Goal: Contribute content

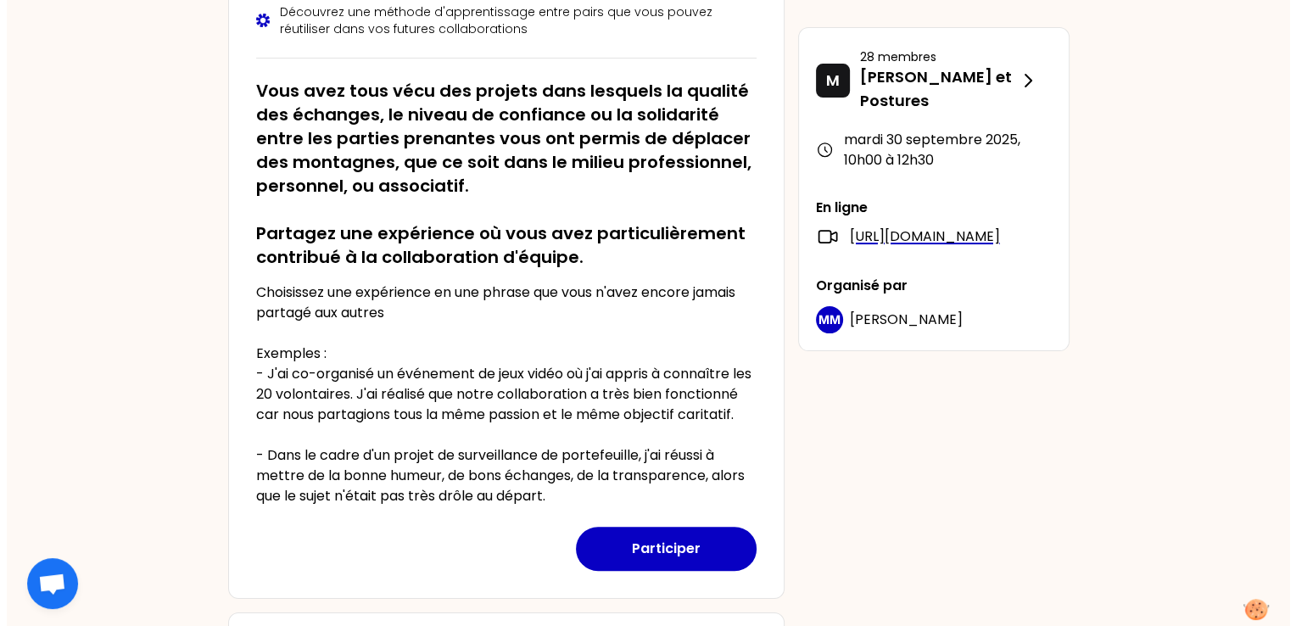
scroll to position [449, 0]
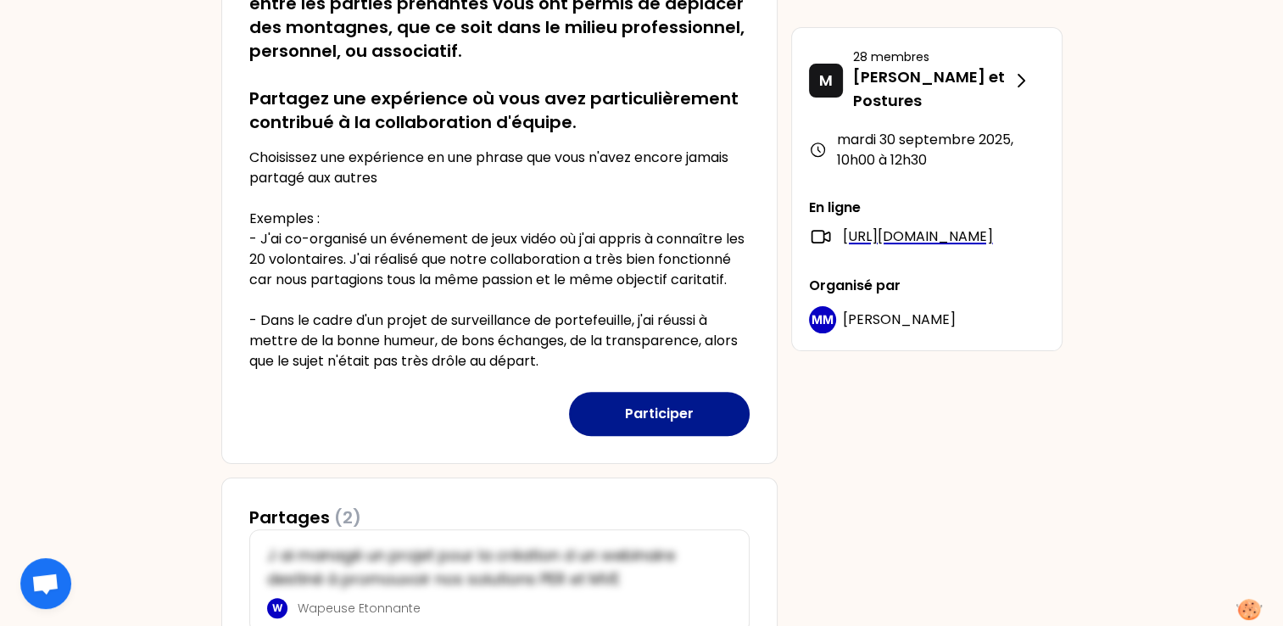
click at [645, 434] on button "Participer" at bounding box center [659, 414] width 181 height 44
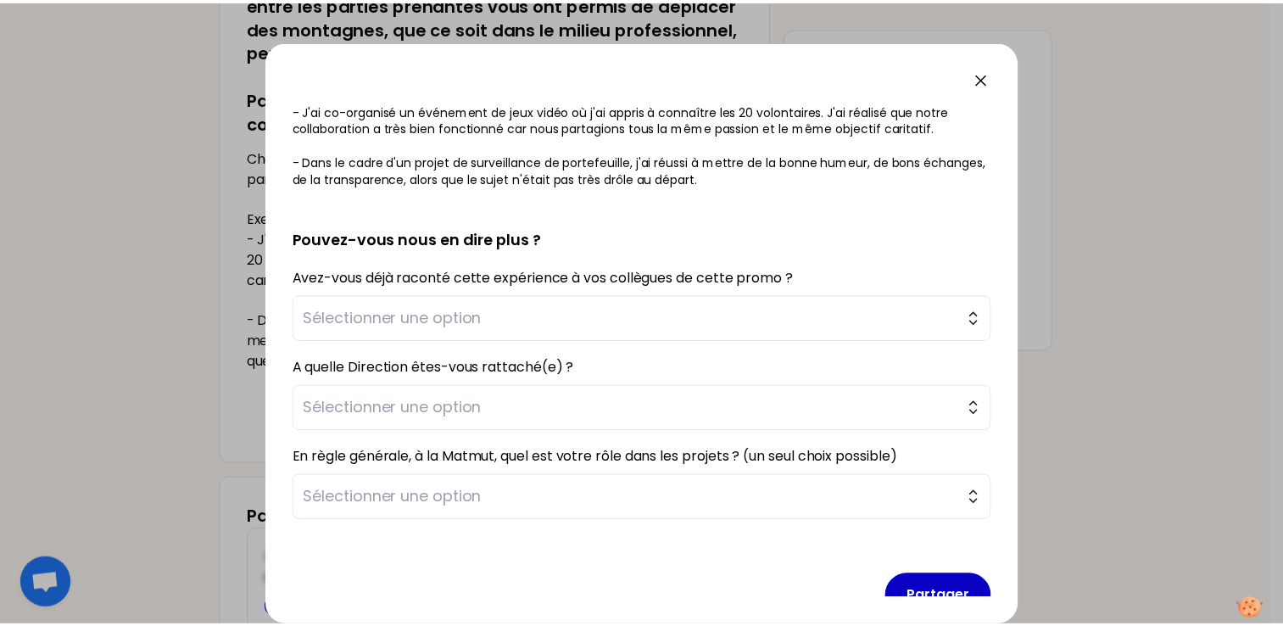
scroll to position [352, 0]
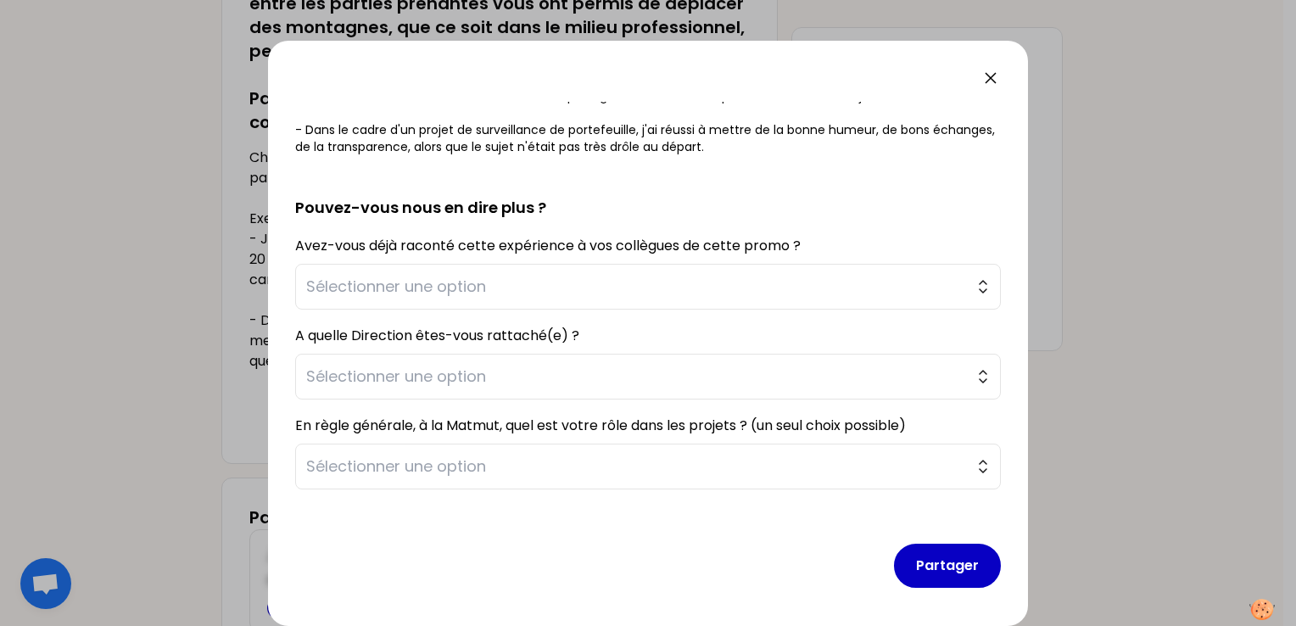
click at [987, 78] on icon at bounding box center [990, 78] width 20 height 20
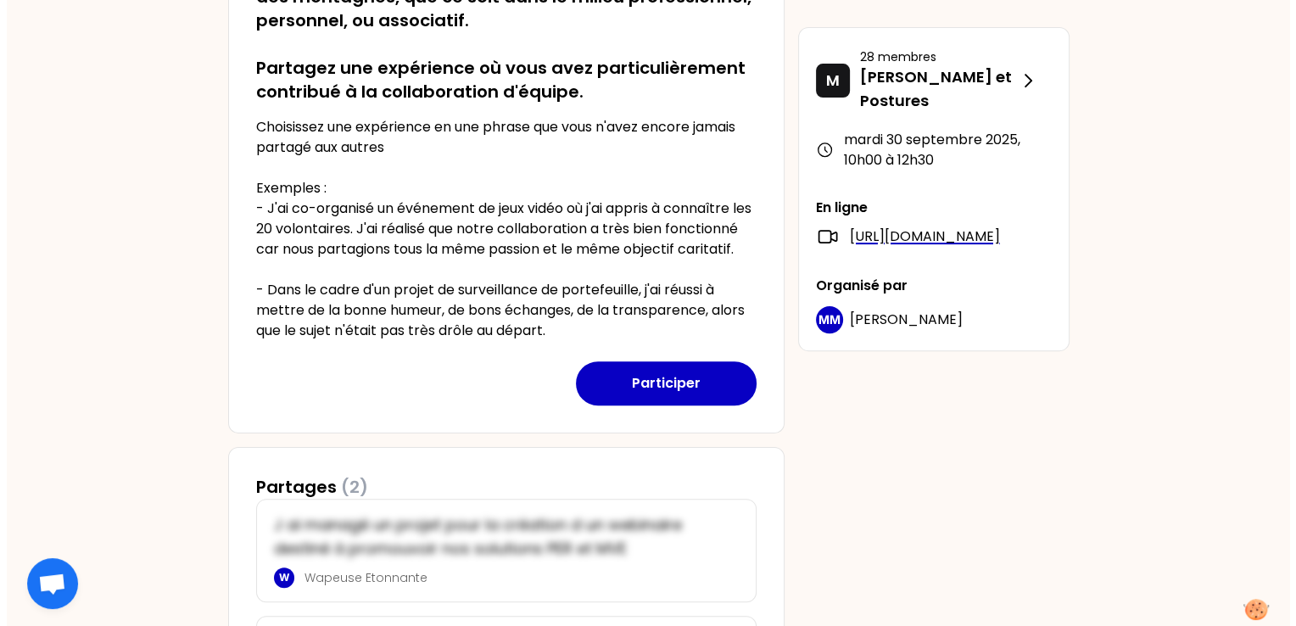
scroll to position [481, 0]
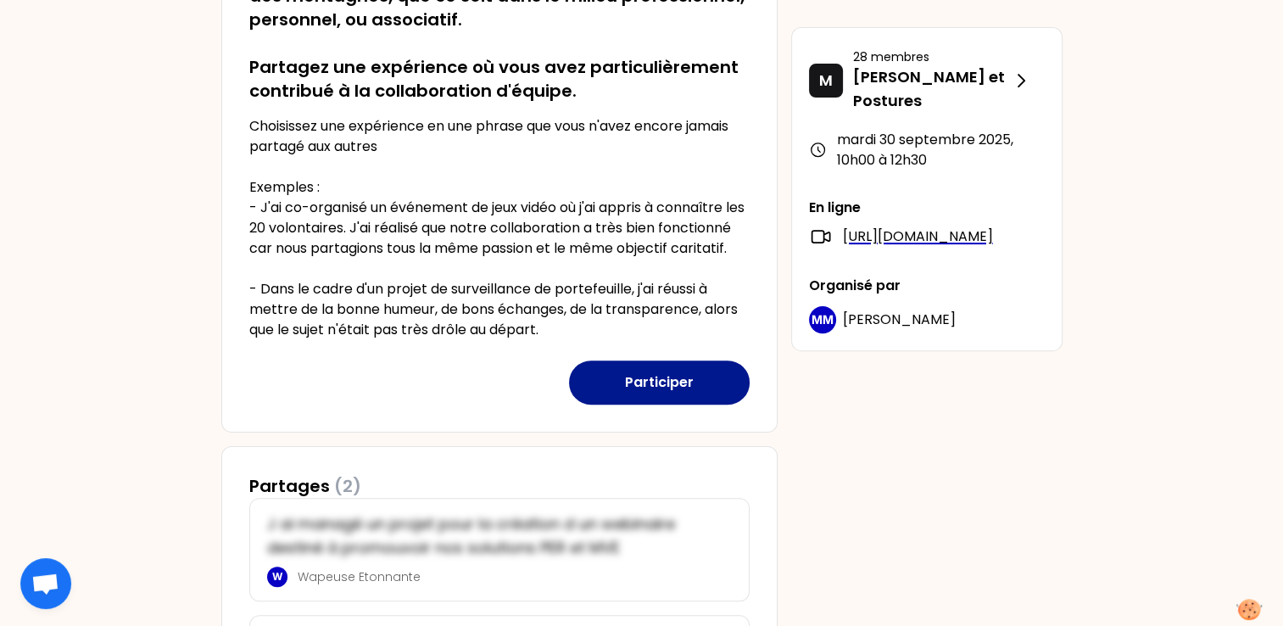
click at [653, 392] on button "Participer" at bounding box center [659, 382] width 181 height 44
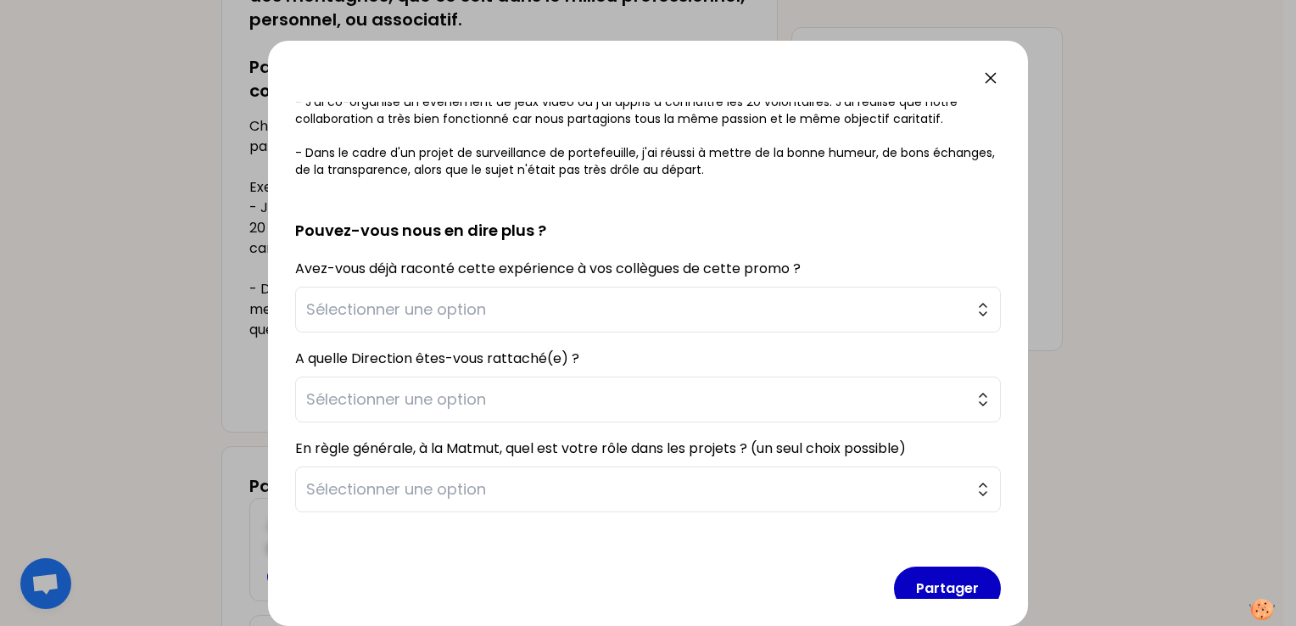
scroll to position [352, 0]
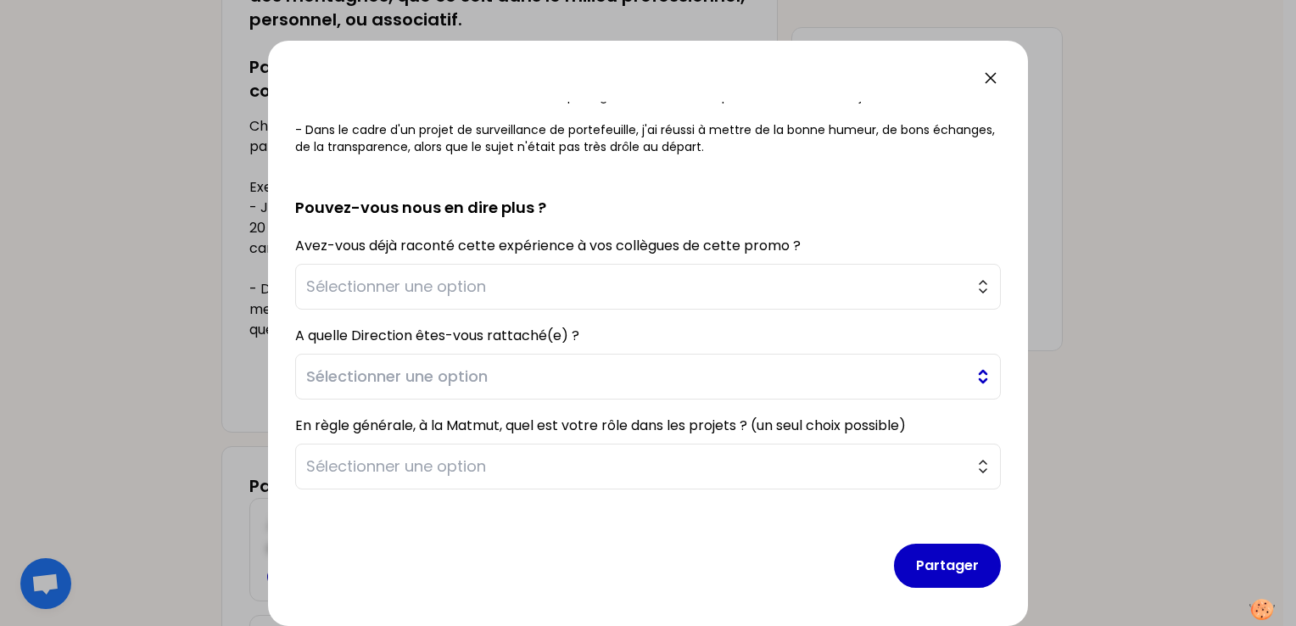
click at [624, 382] on span "Sélectionner une option" at bounding box center [636, 377] width 660 height 24
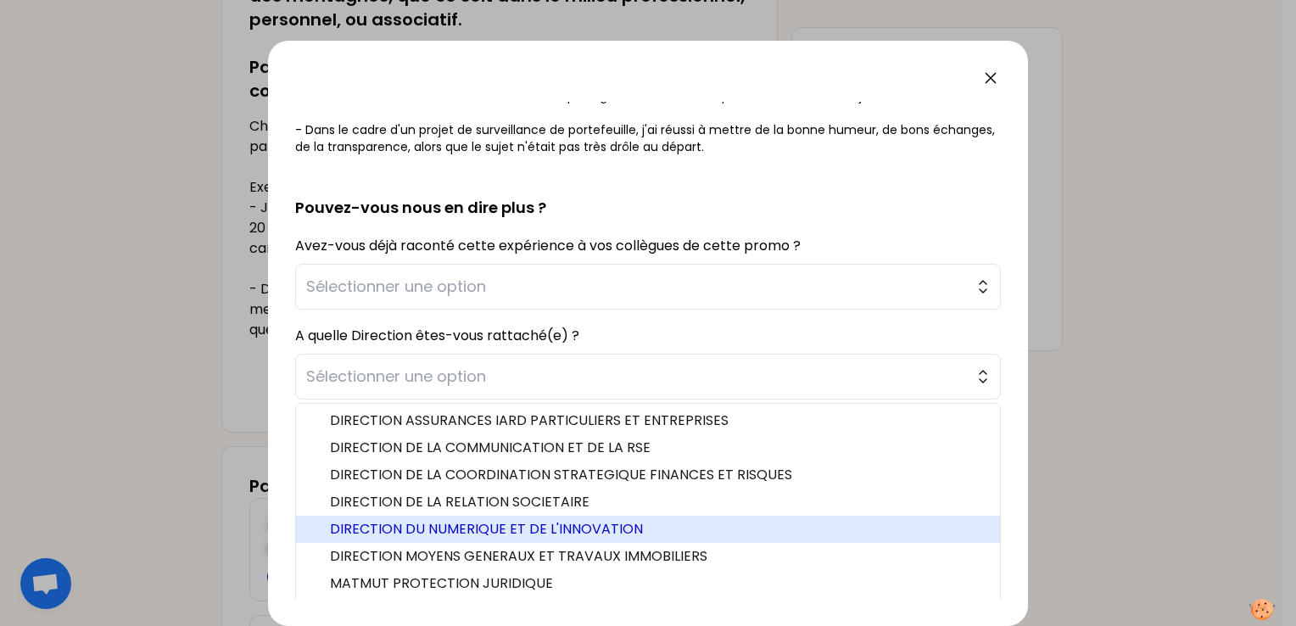
click at [542, 522] on span "DIRECTION DU NUMERIQUE ET DE L'INNOVATION" at bounding box center [658, 529] width 656 height 20
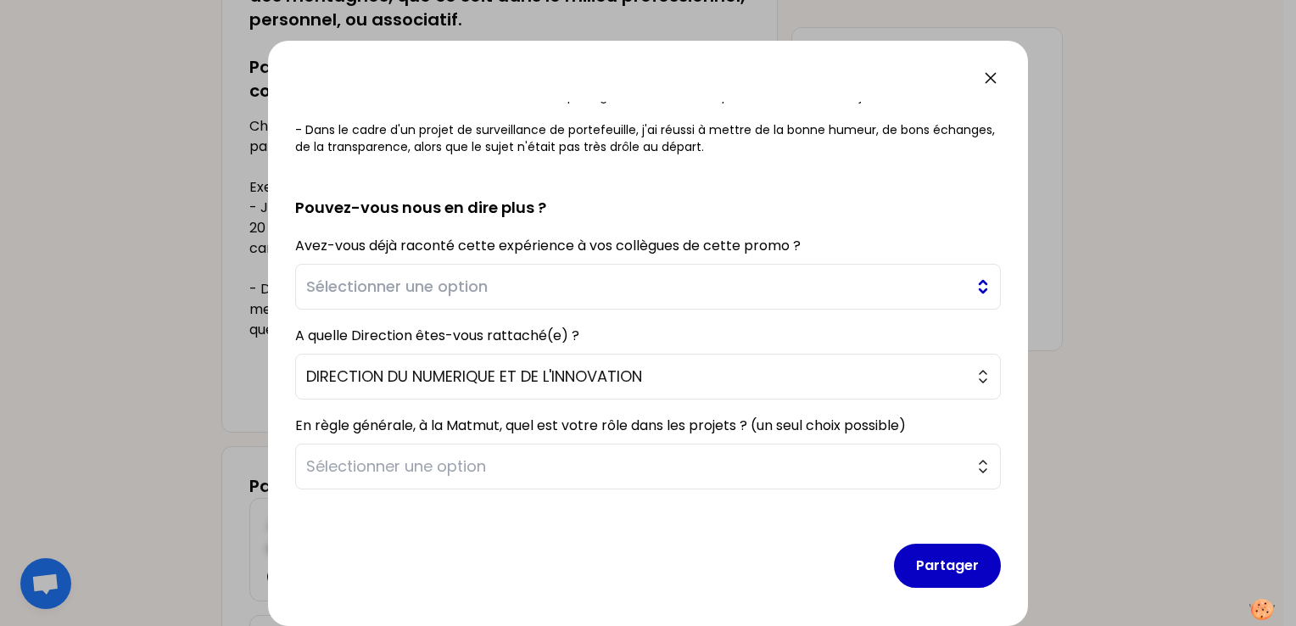
click at [978, 287] on button "Sélectionner une option" at bounding box center [648, 287] width 706 height 46
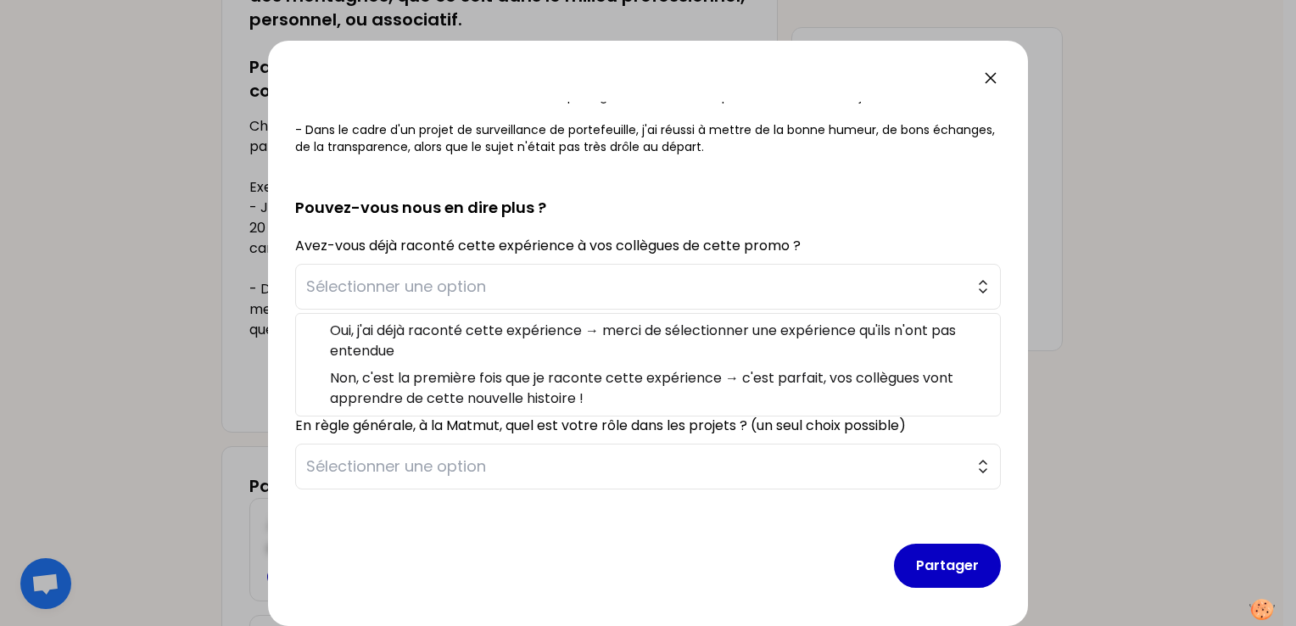
click at [885, 210] on h2 "Pouvez-vous nous en dire plus ?" at bounding box center [648, 194] width 706 height 51
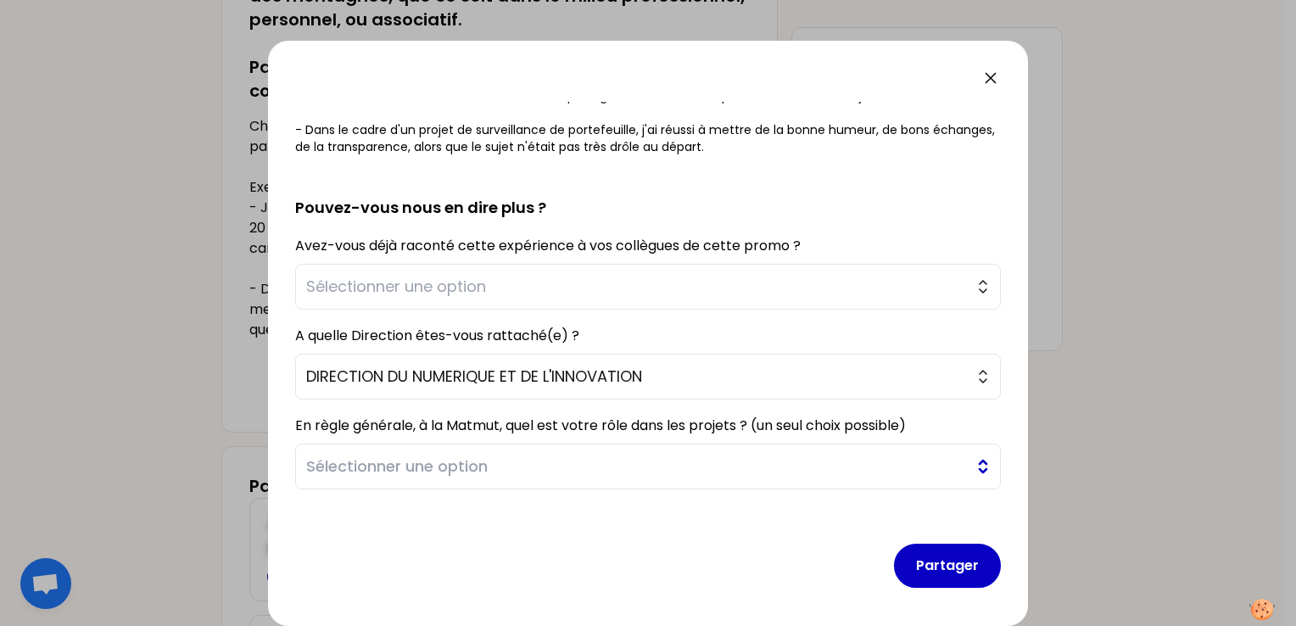
click at [590, 469] on span "Sélectionner une option" at bounding box center [636, 467] width 660 height 24
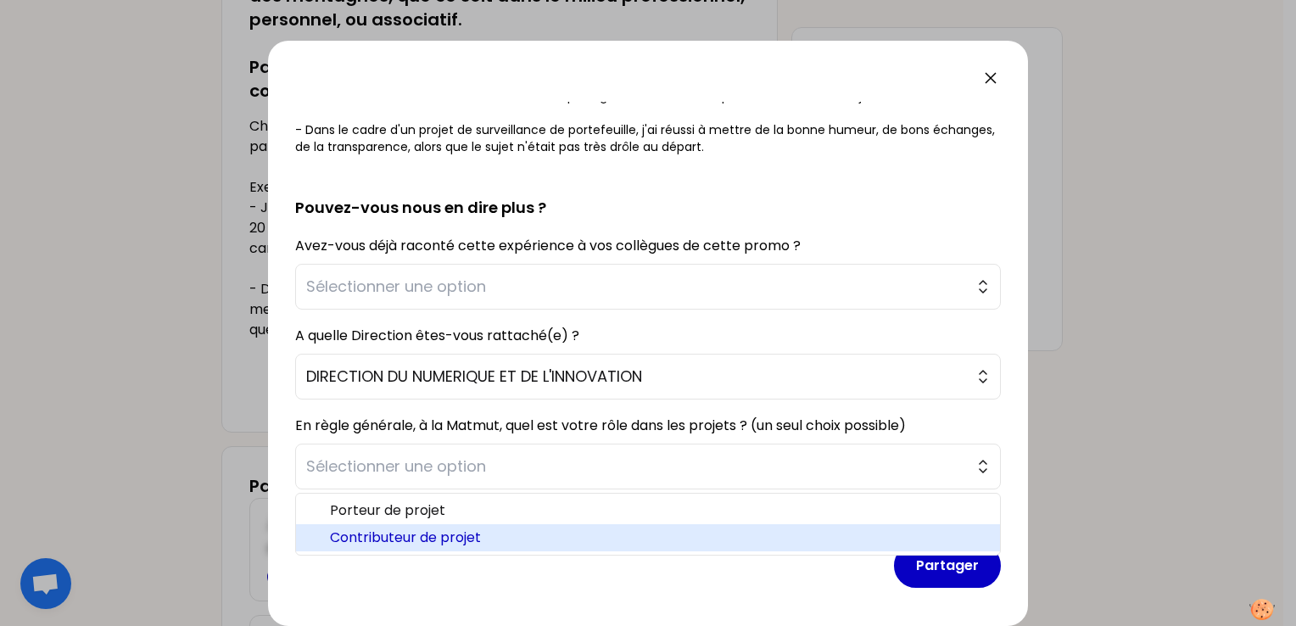
click at [417, 541] on span "Contributeur de projet" at bounding box center [658, 537] width 656 height 20
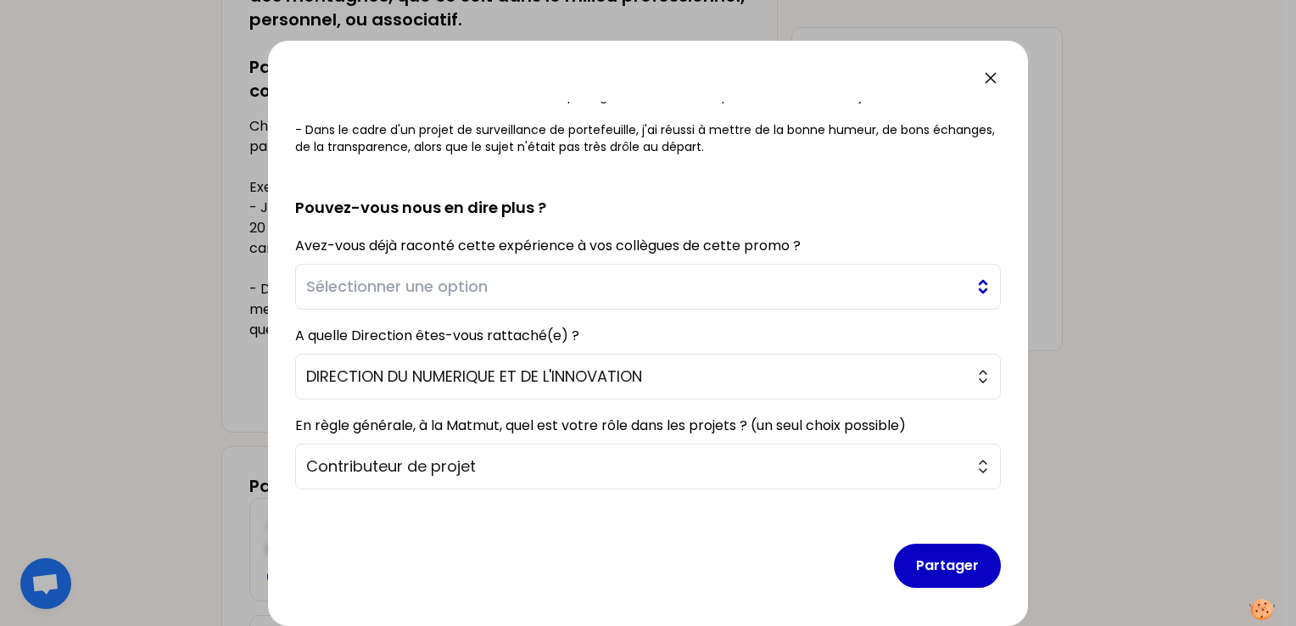
click at [358, 289] on span "Sélectionner une option" at bounding box center [636, 287] width 660 height 24
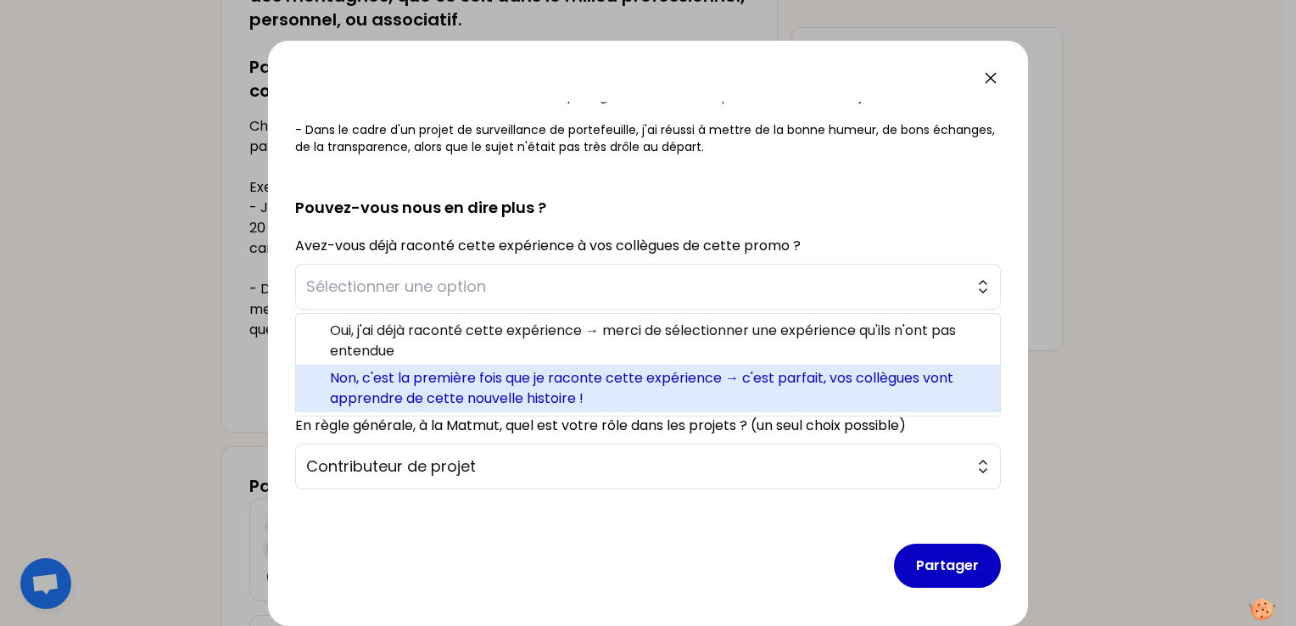
click at [395, 377] on span "Non, c'est la première fois que je raconte cette expérience → c'est parfait, vo…" at bounding box center [658, 388] width 656 height 41
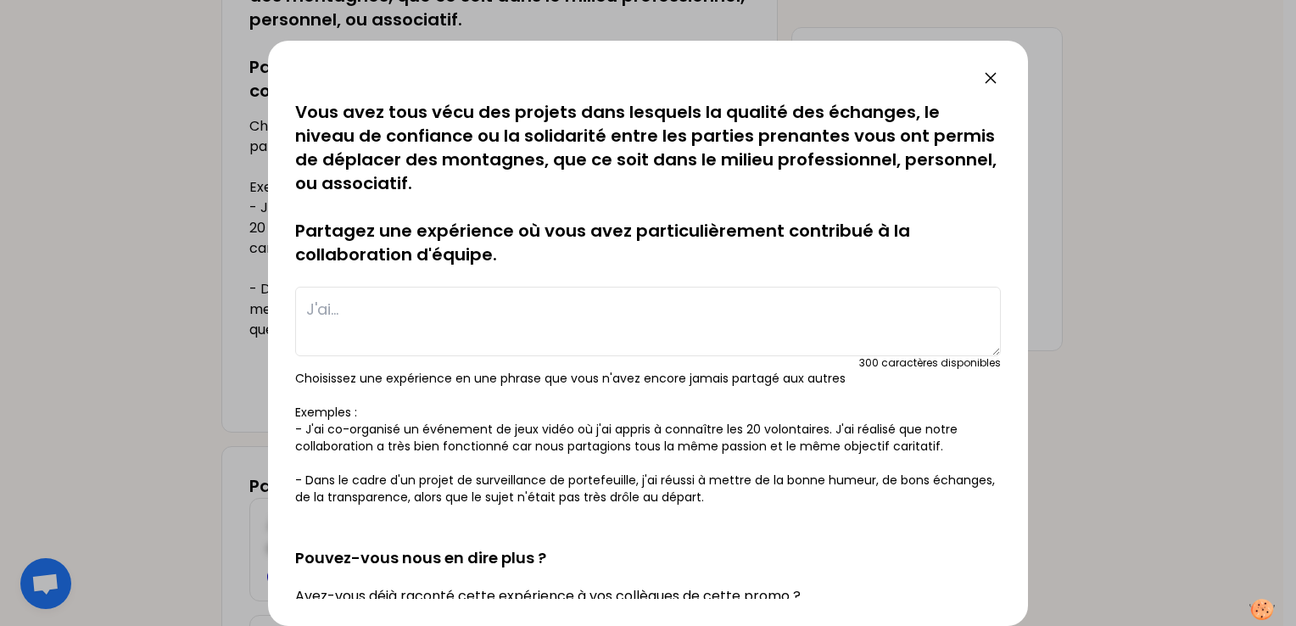
scroll to position [0, 0]
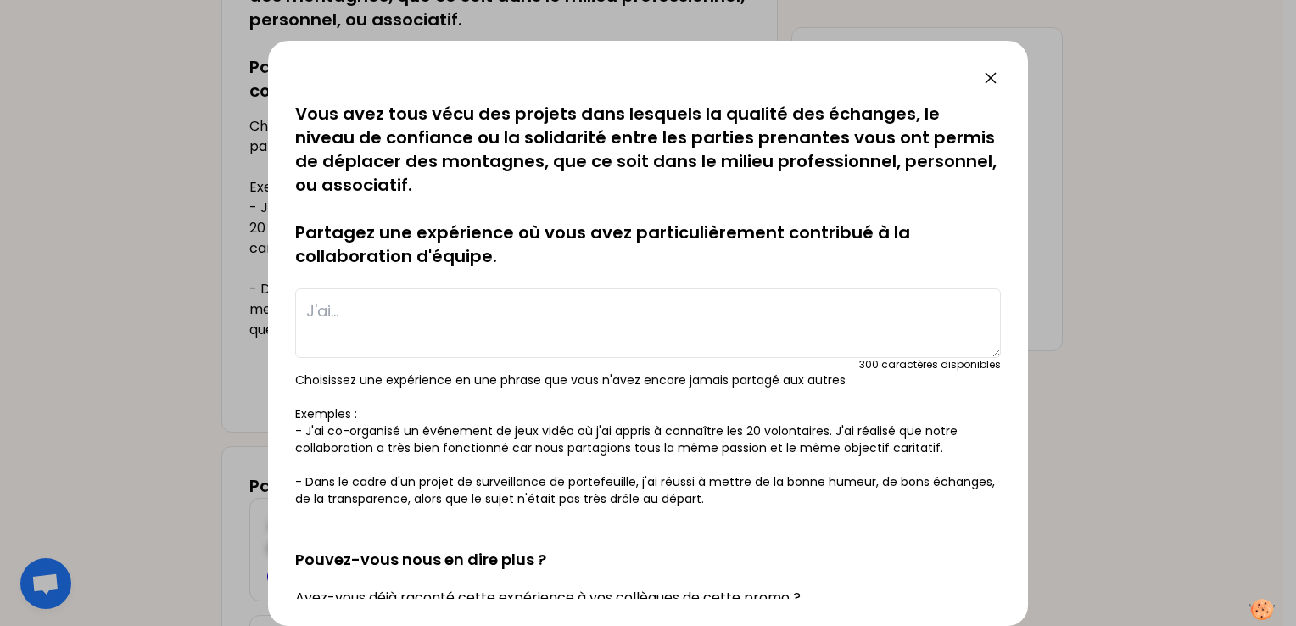
click at [357, 314] on textarea at bounding box center [648, 323] width 706 height 70
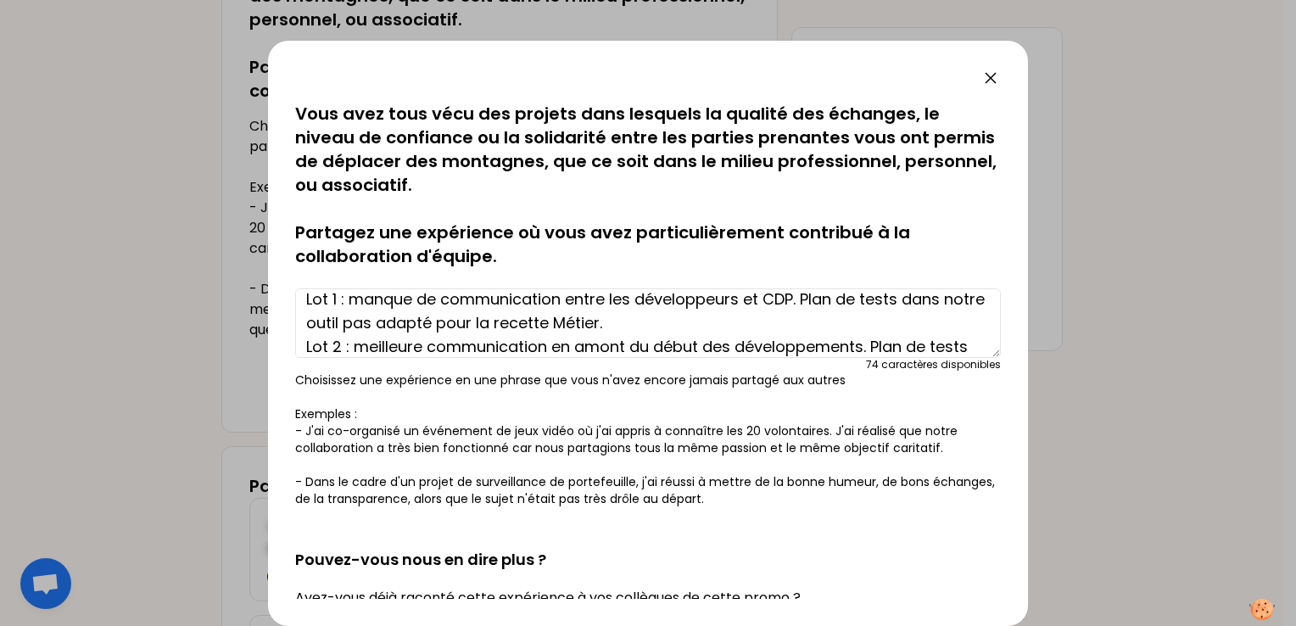
scroll to position [59, 0]
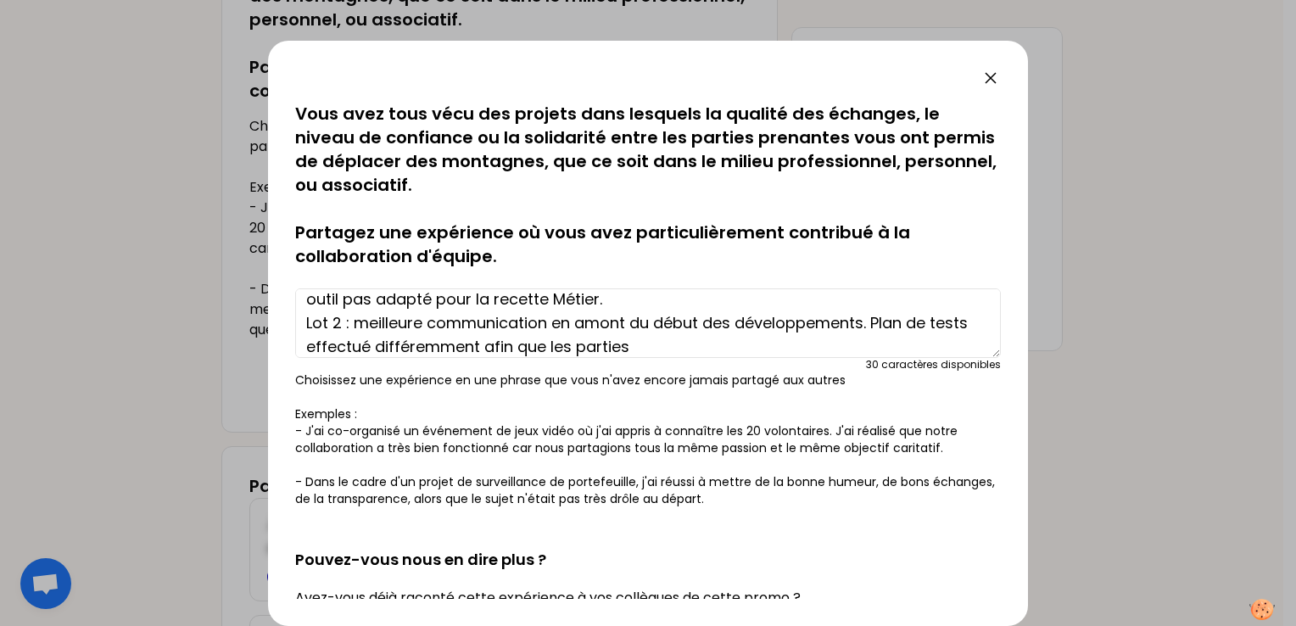
click at [672, 351] on textarea "Projet RAINBOW Lot 1 : manque de communication entre les développeurs et CDP. P…" at bounding box center [648, 323] width 706 height 70
click at [664, 349] on textarea "Projet RAINBOW Lot 1 : manque de communication entre les développeurs et CDP. P…" at bounding box center [648, 323] width 706 height 70
click at [746, 345] on textarea "Projet RAINBOW Lot 1 : manque de communication entre les développeurs et CDP. P…" at bounding box center [648, 323] width 706 height 70
click at [583, 347] on textarea "Projet RAINBOW Lot 1 : manque de communication entre les développeurs et CDP. P…" at bounding box center [648, 323] width 706 height 70
click at [918, 344] on textarea "Projet RAINBOW Lot 1 : manque de communication entre les développeurs et CDP. P…" at bounding box center [648, 323] width 706 height 70
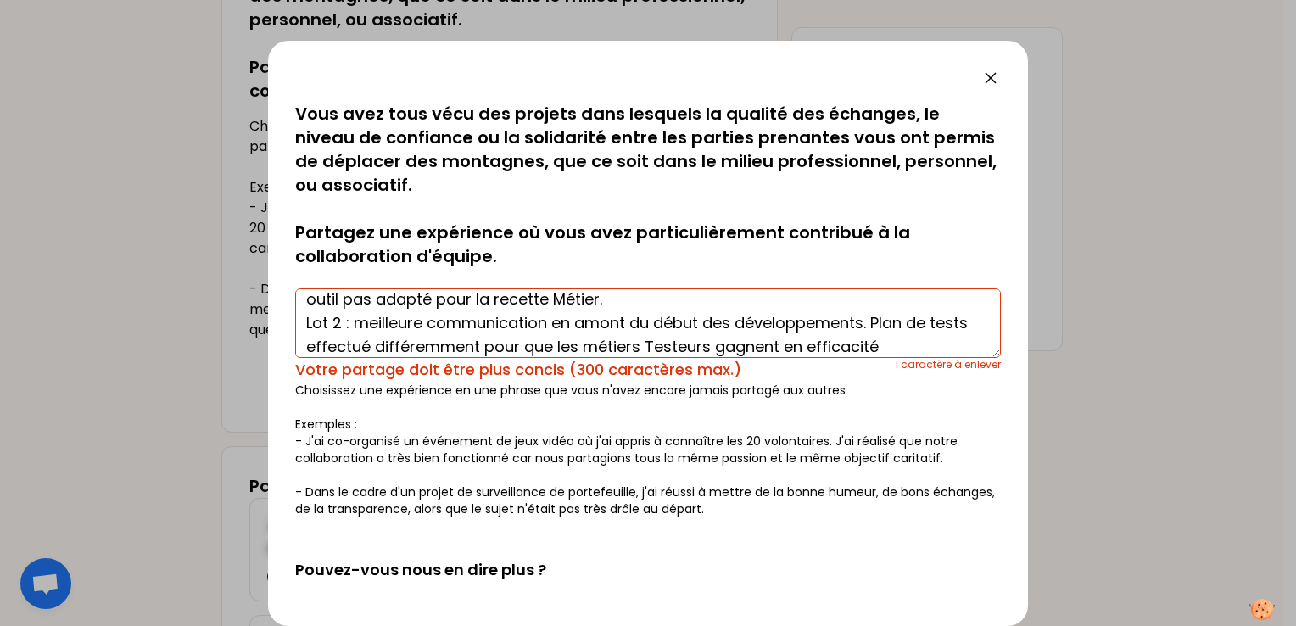
click at [743, 342] on textarea "Projet RAINBOW Lot 1 : manque de communication entre les développeurs et CDP. P…" at bounding box center [648, 323] width 706 height 70
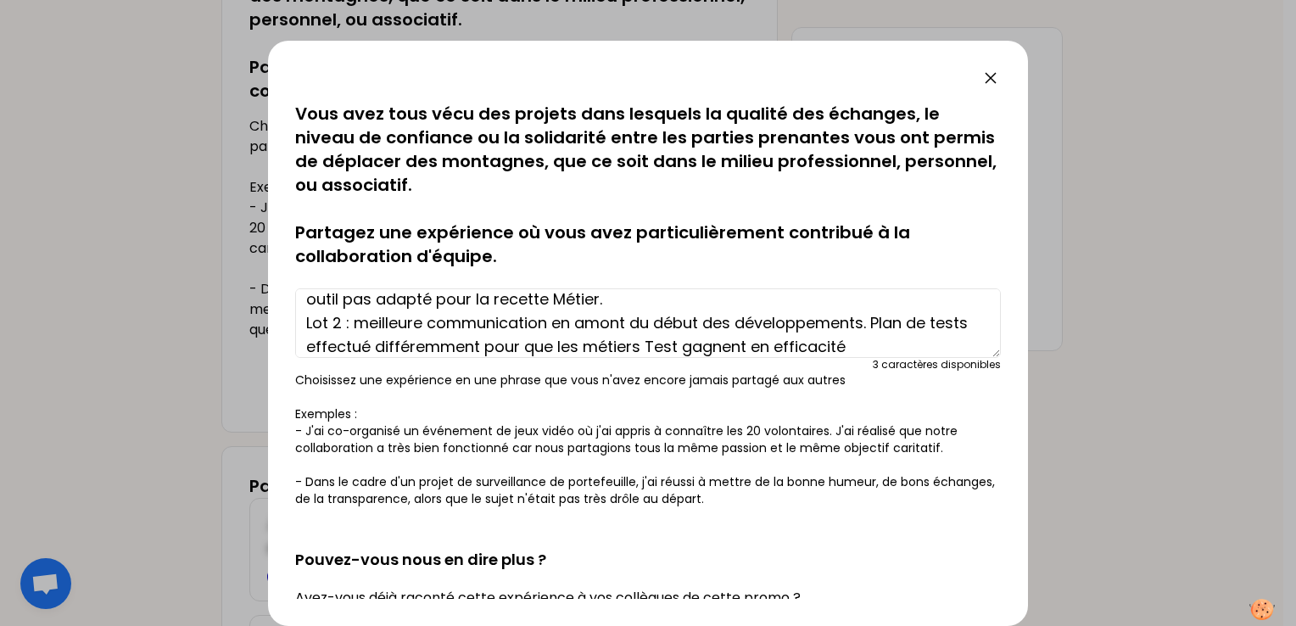
click at [889, 351] on textarea "Projet RAINBOW Lot 1 : manque de communication entre les développeurs et CDP. P…" at bounding box center [648, 323] width 706 height 70
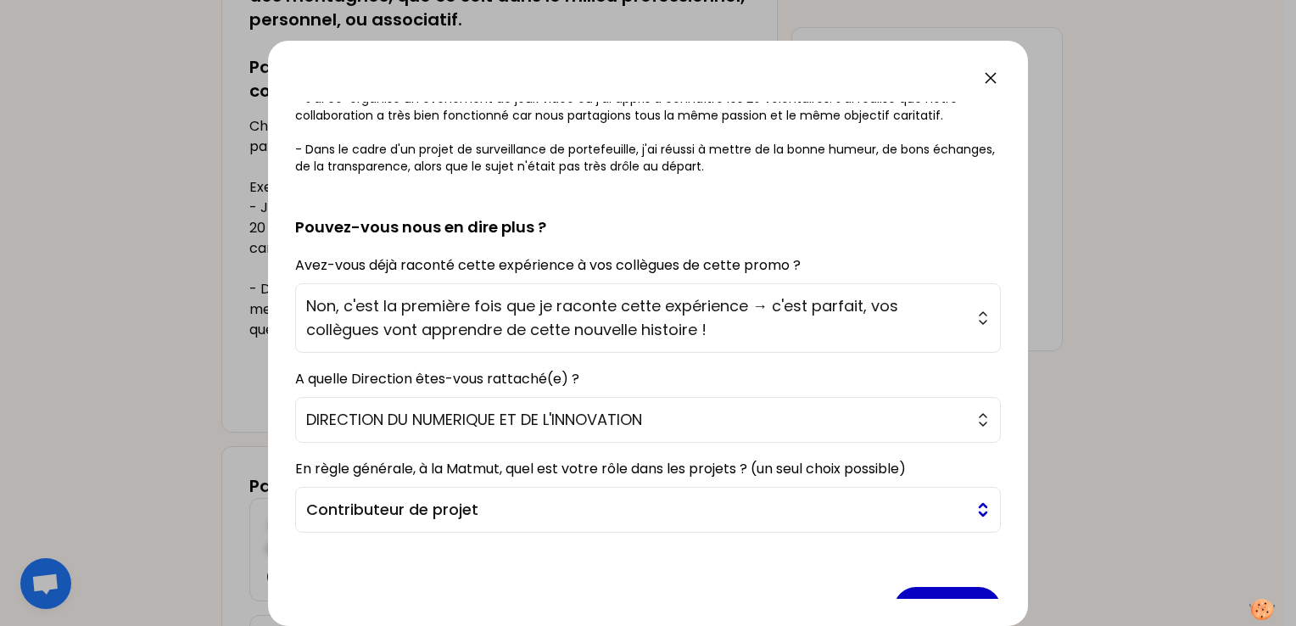
scroll to position [376, 0]
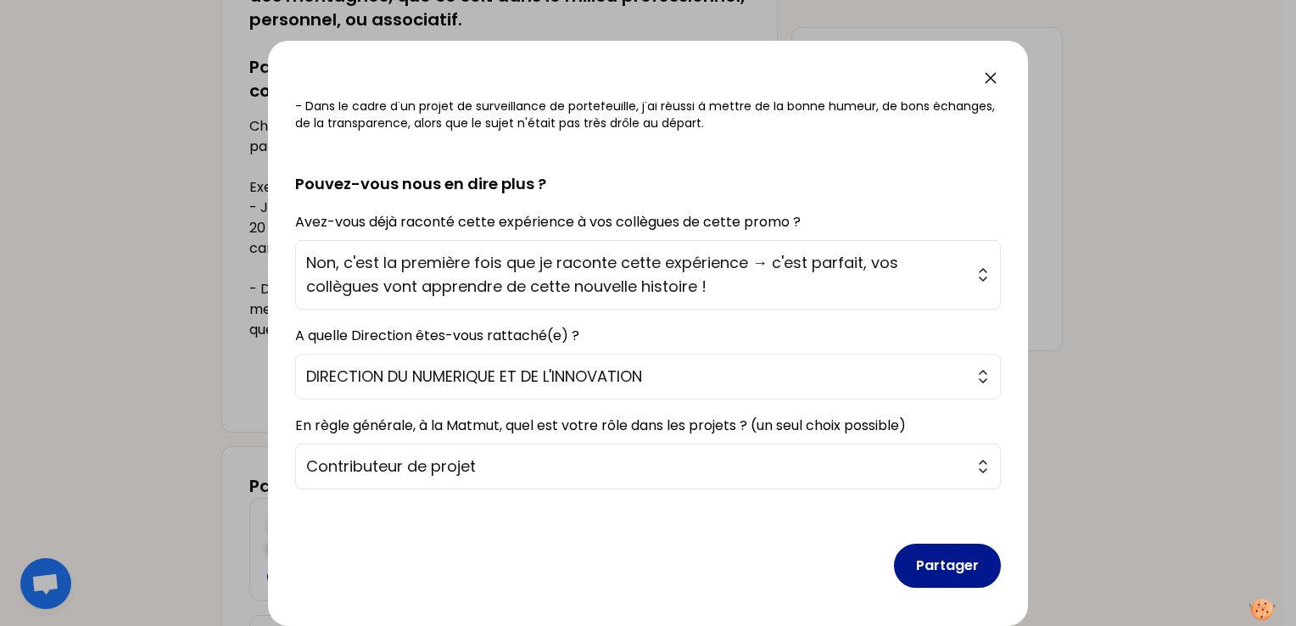
type textarea "Projet RAINBOW Lot 1 : manque de communication entre les développeurs et CDP. P…"
click at [919, 564] on button "Partager" at bounding box center [947, 566] width 107 height 44
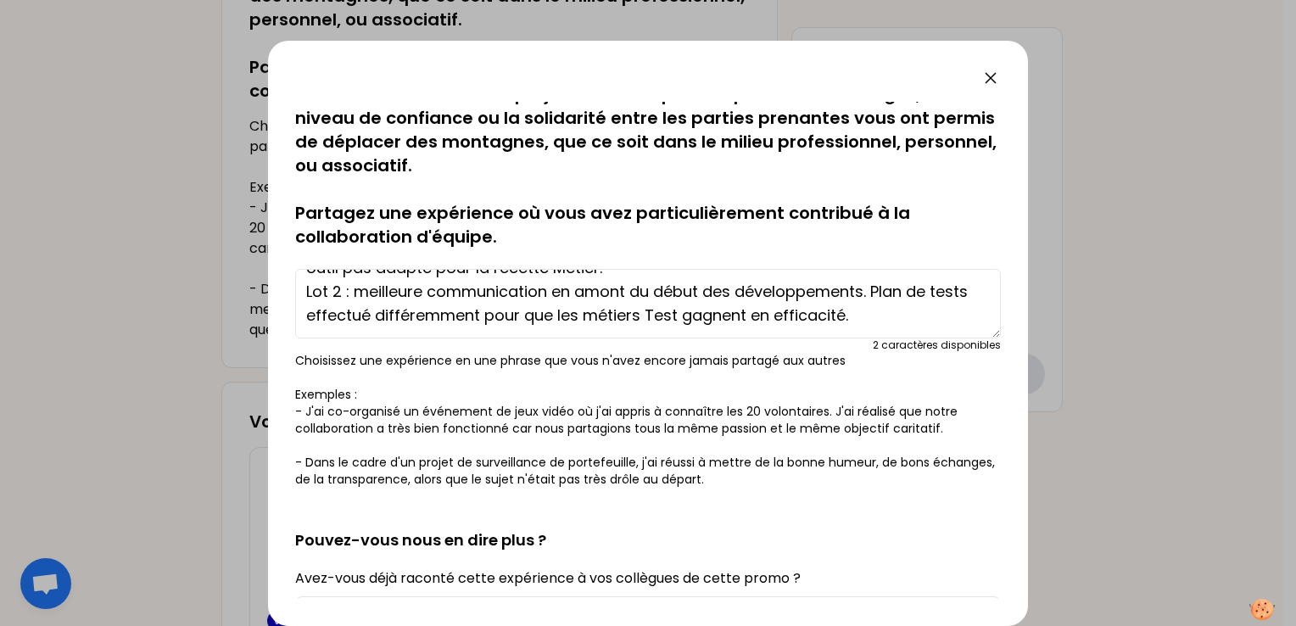
scroll to position [0, 0]
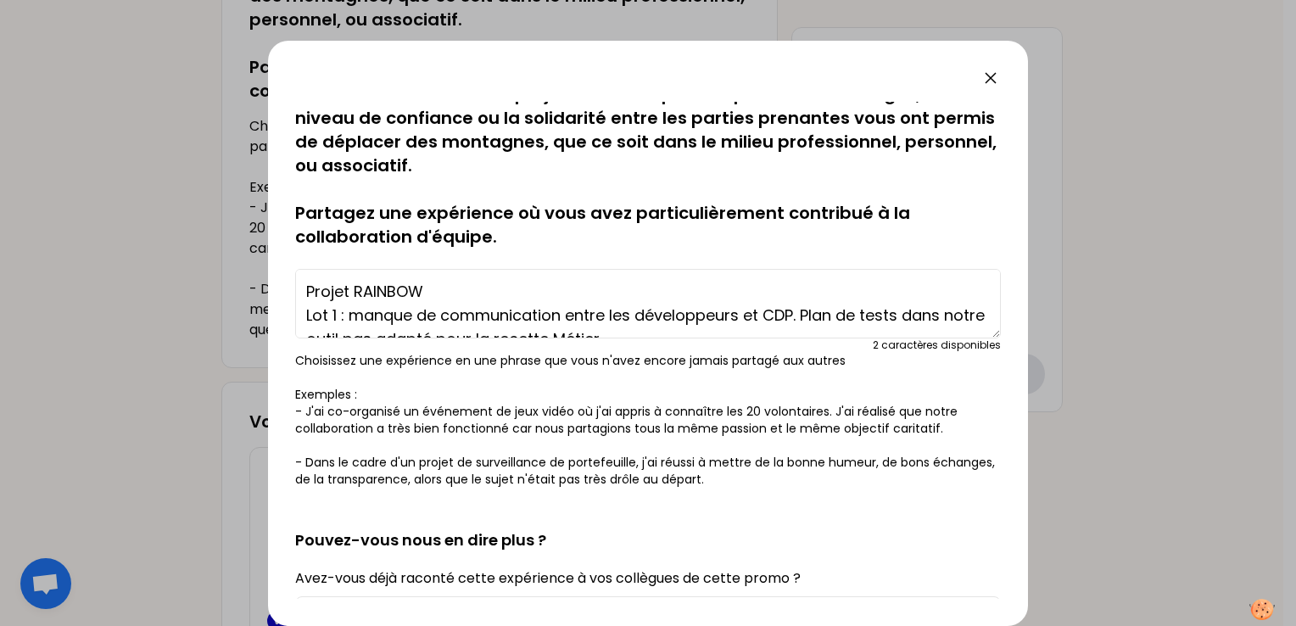
drag, startPoint x: 892, startPoint y: 327, endPoint x: 245, endPoint y: 173, distance: 665.2
click at [245, 173] on div "sauvegardé Vous avez tous vécu des projets dans lesquels la qualité des échange…" at bounding box center [648, 313] width 1296 height 626
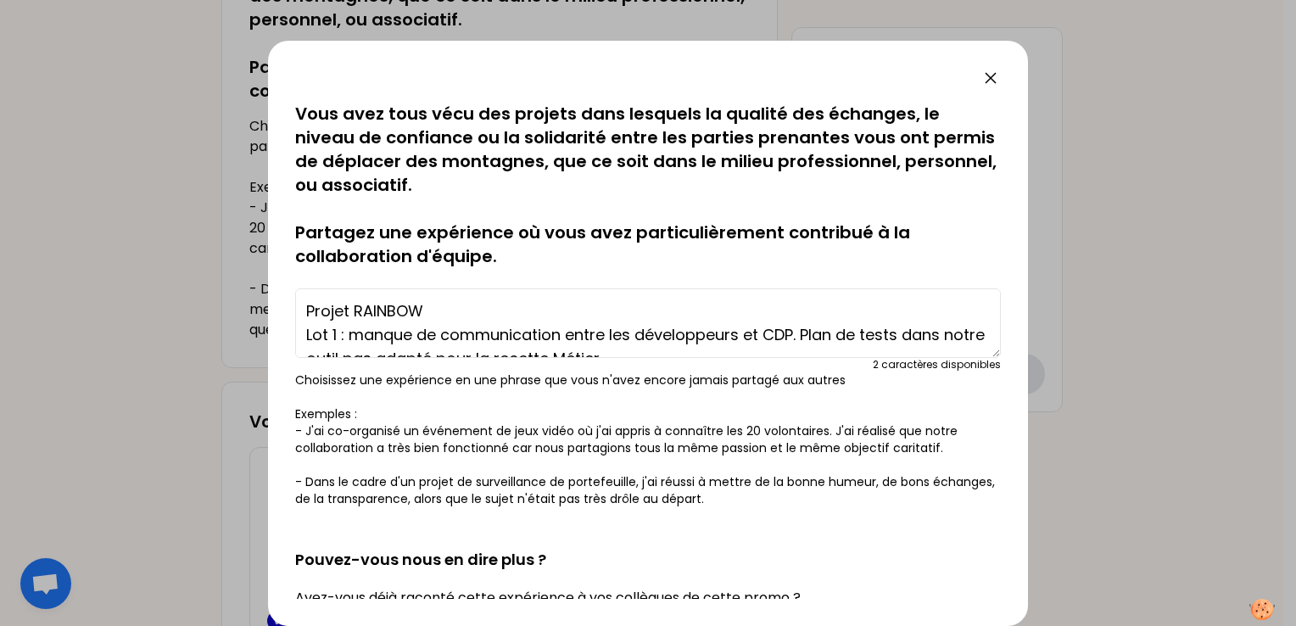
click at [996, 71] on icon at bounding box center [990, 78] width 20 height 20
